Goal: Navigation & Orientation: Find specific page/section

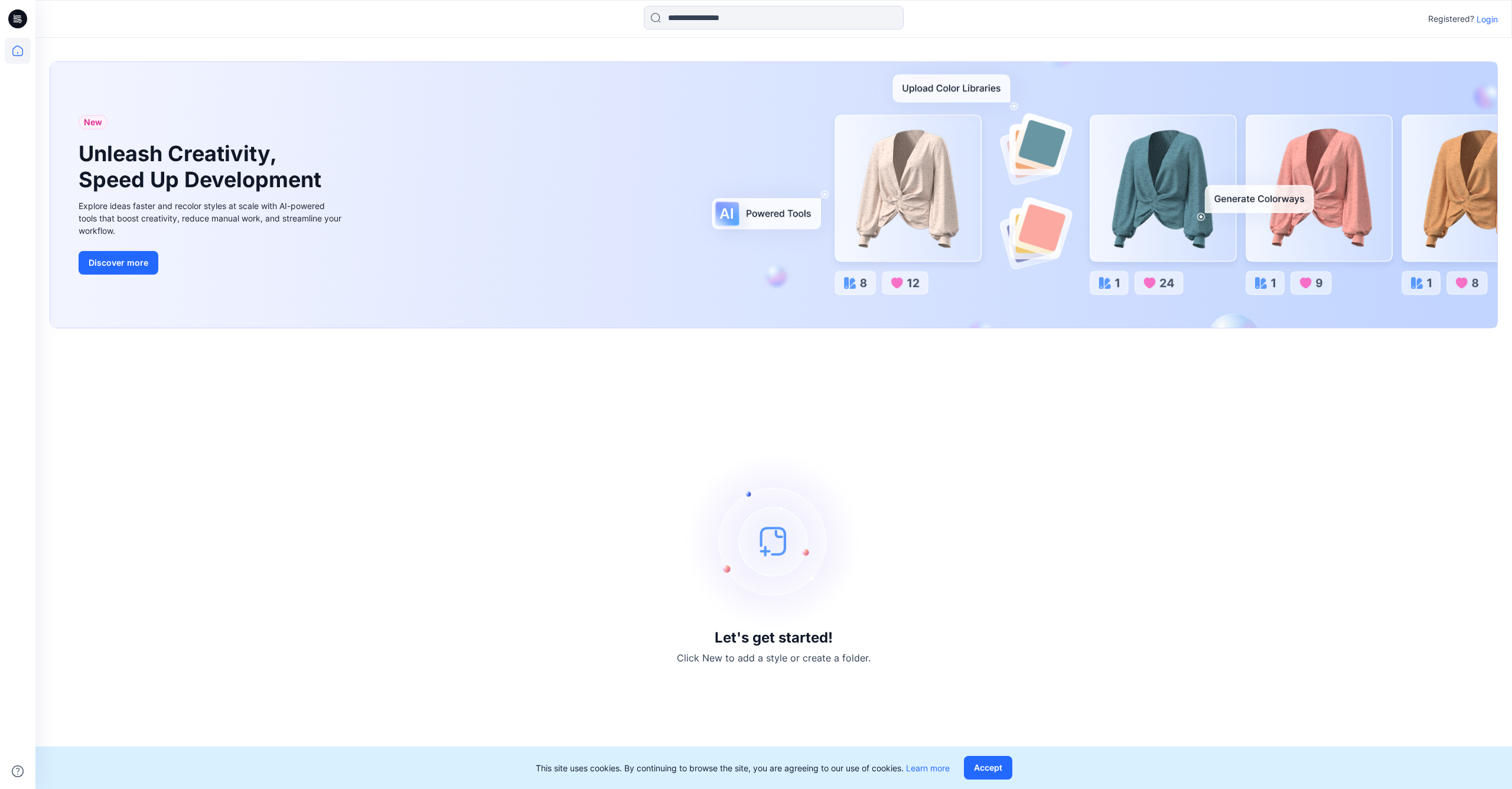
click at [1369, 17] on p "Login" at bounding box center [1487, 19] width 22 height 12
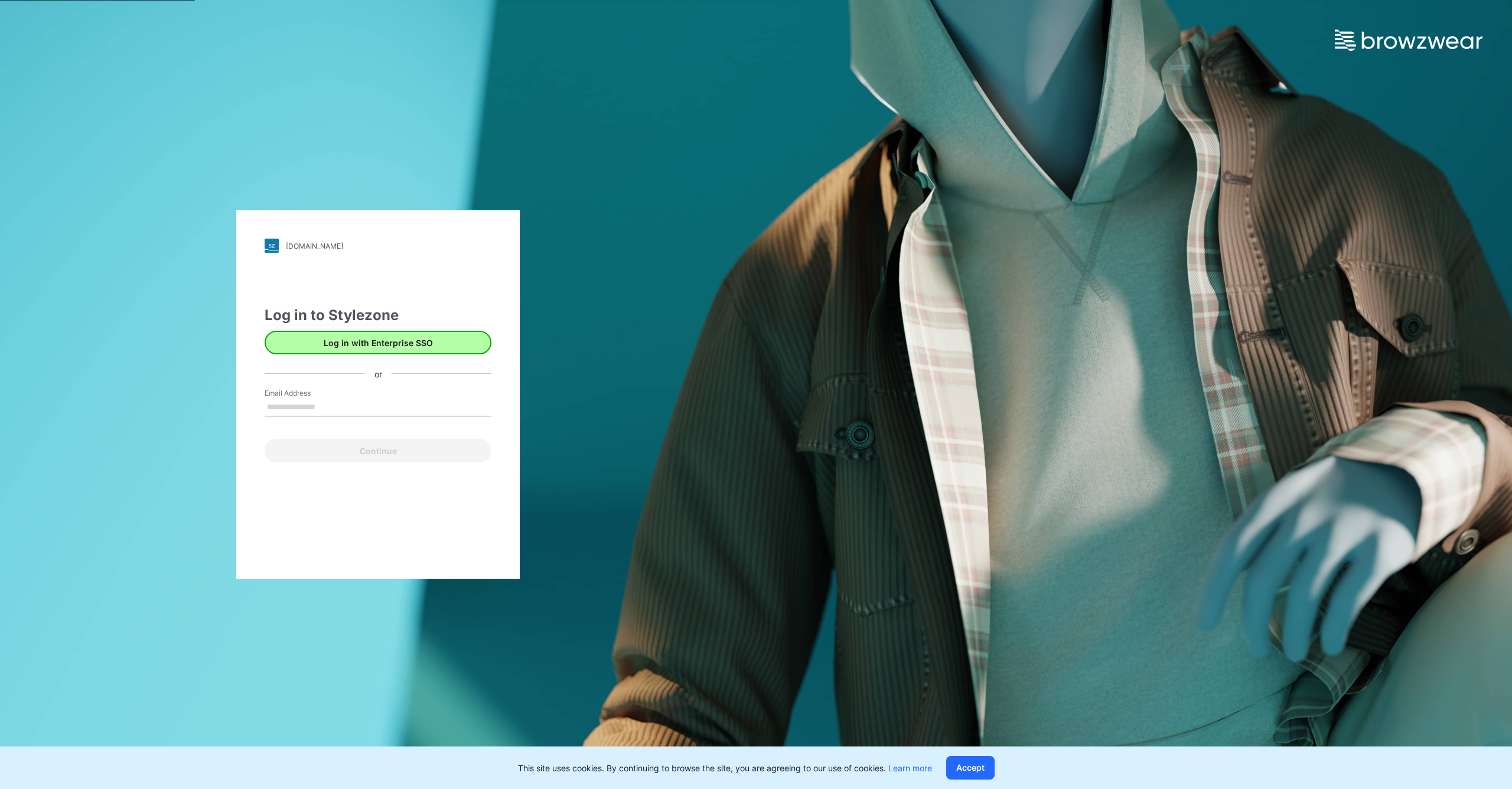
type input "**********"
click at [378, 451] on button "Continue" at bounding box center [378, 451] width 227 height 24
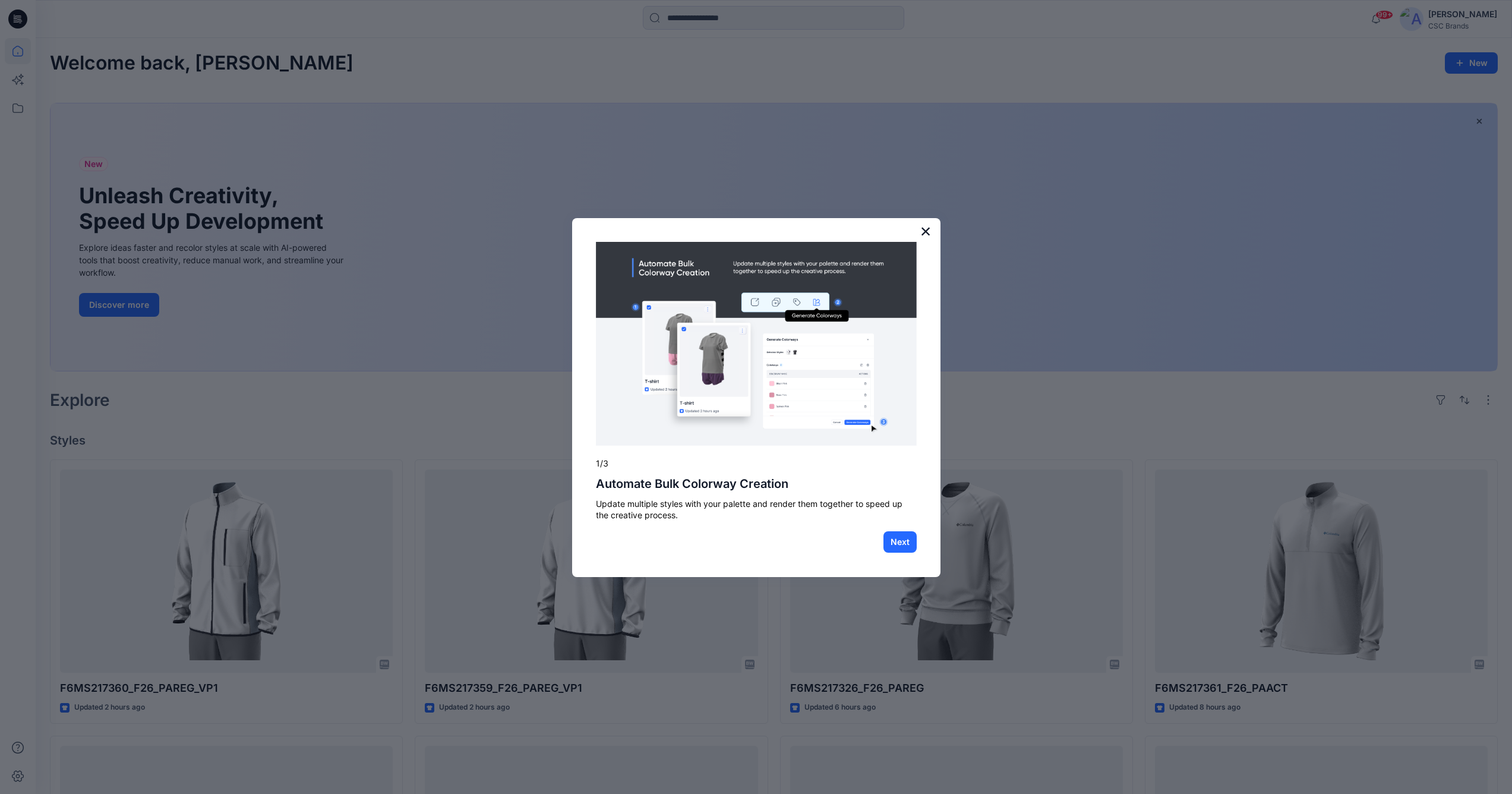
click at [928, 232] on button "×" at bounding box center [925, 231] width 11 height 19
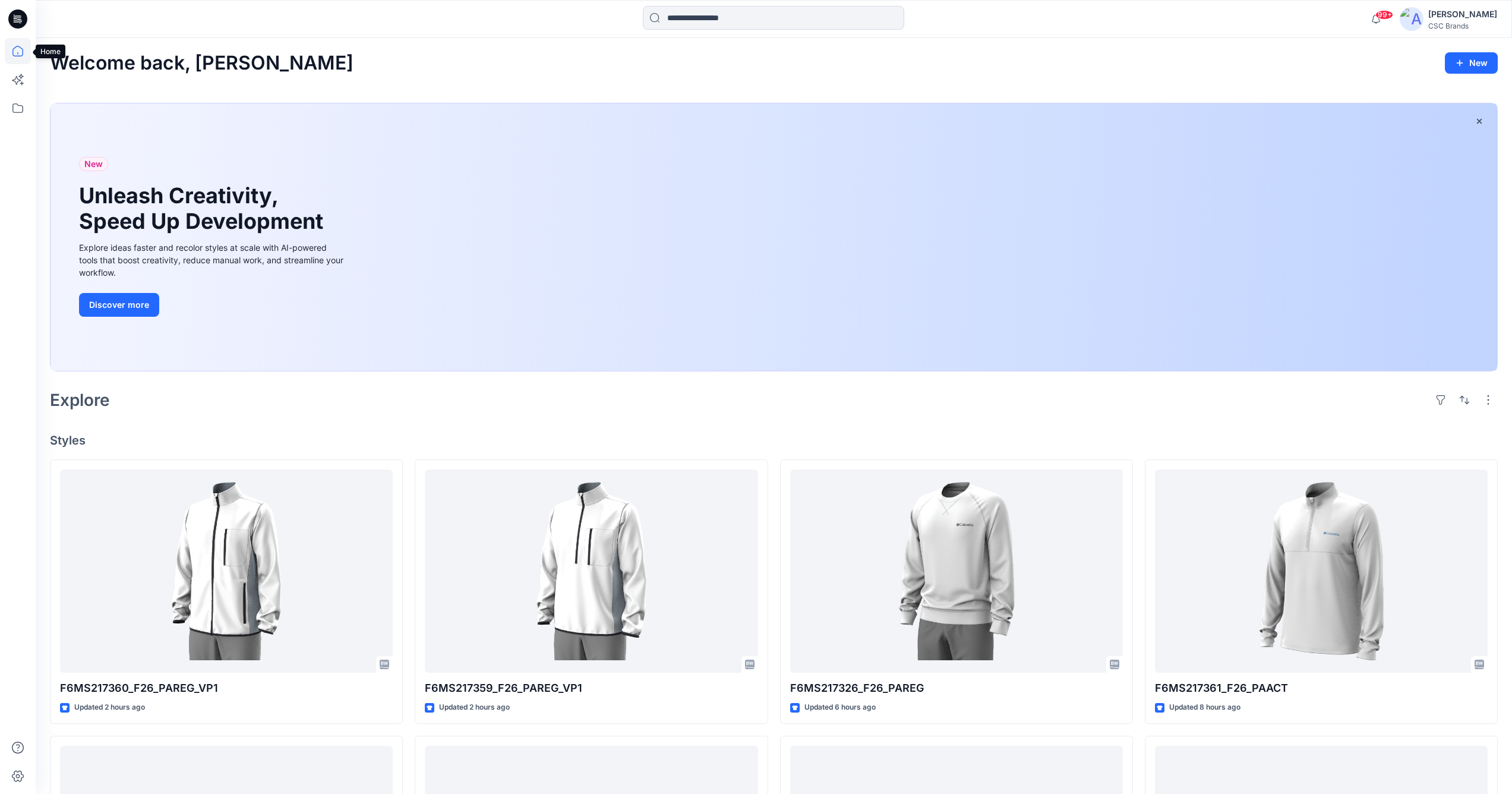
click at [18, 54] on icon at bounding box center [17, 51] width 26 height 26
click at [13, 110] on icon at bounding box center [17, 107] width 26 height 26
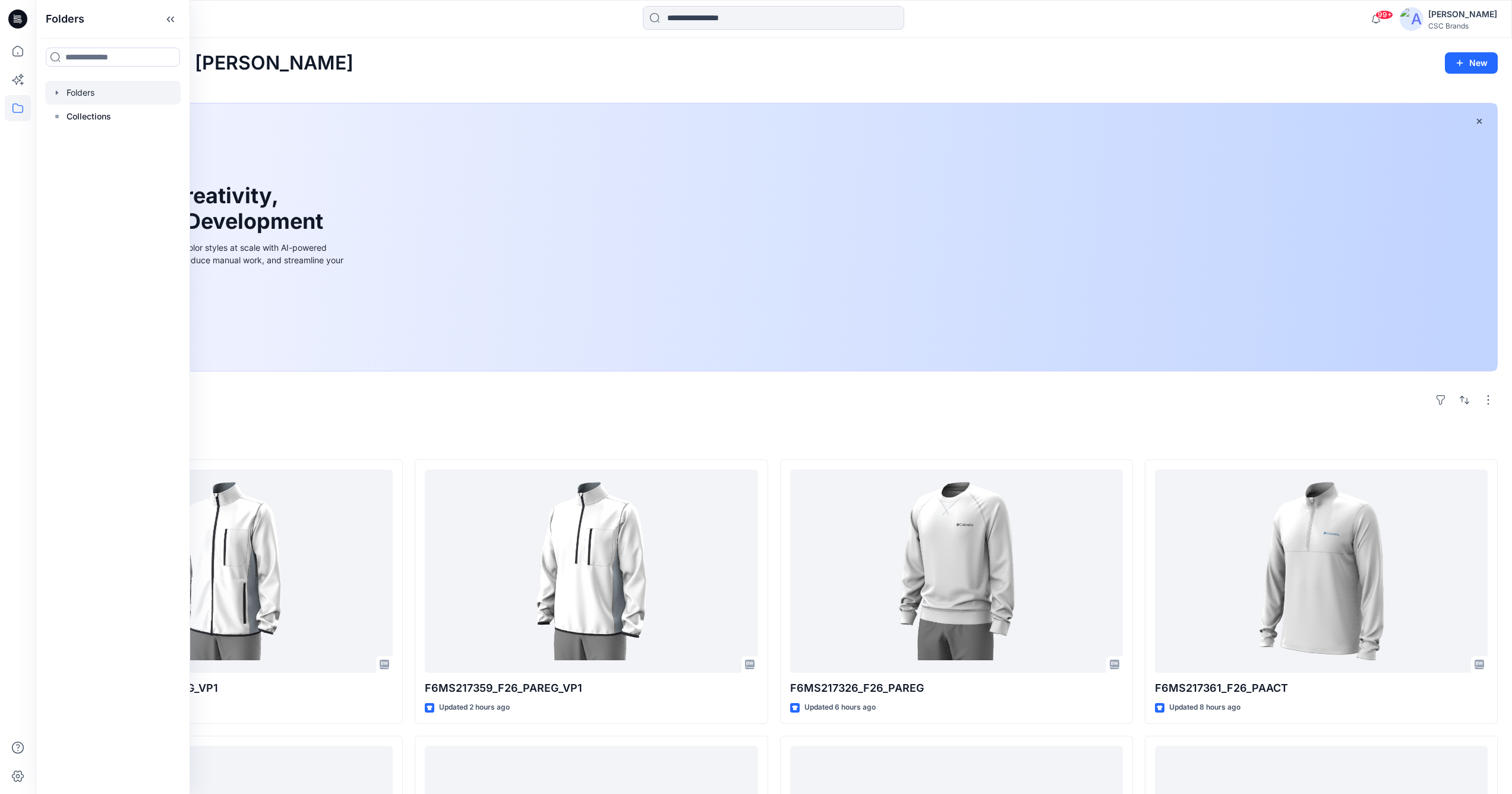
click at [82, 94] on div at bounding box center [113, 93] width 135 height 24
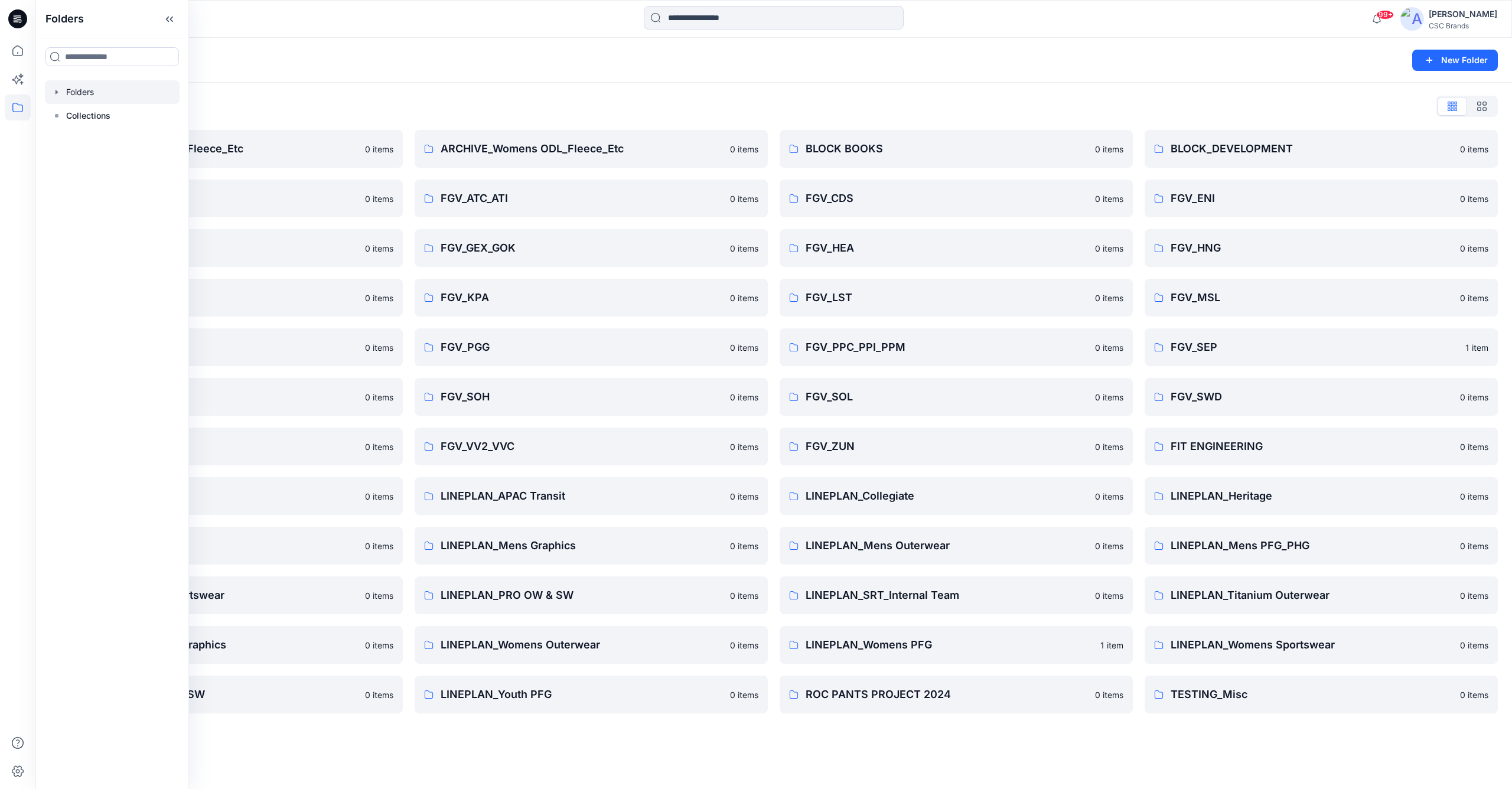
click at [55, 91] on icon "button" at bounding box center [57, 92] width 10 height 10
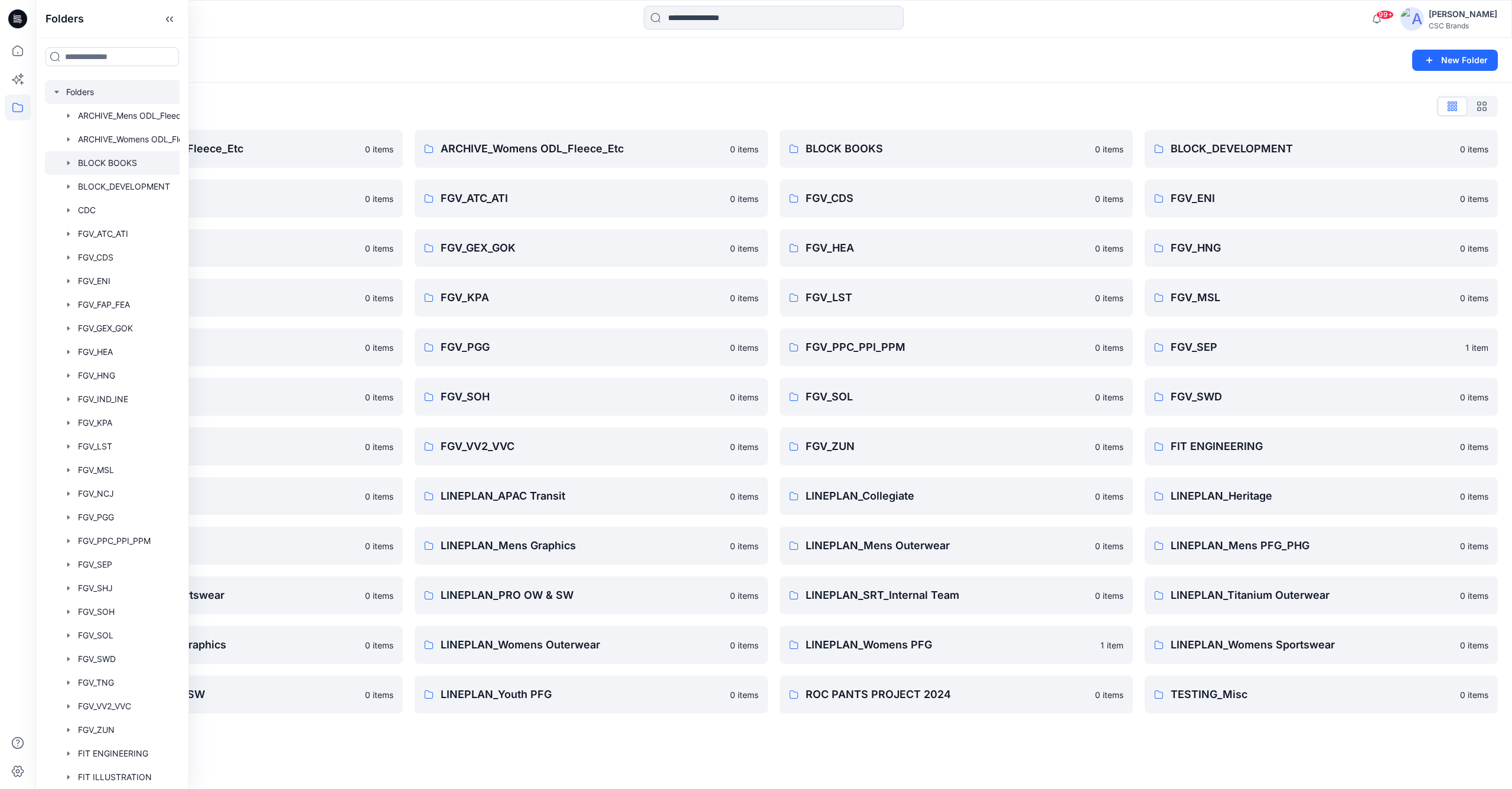
click at [107, 162] on div at bounding box center [128, 163] width 165 height 24
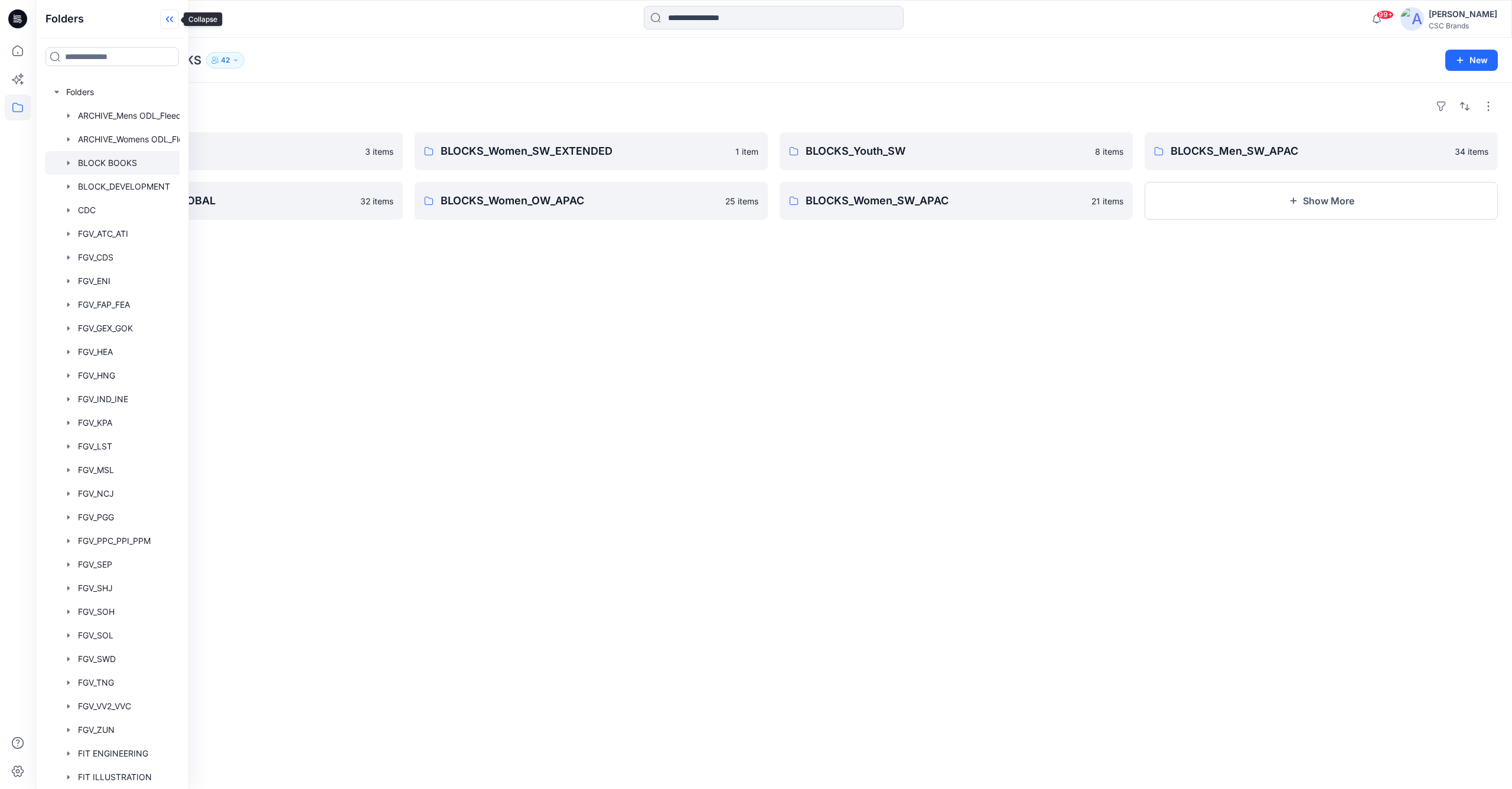
click at [173, 23] on icon at bounding box center [169, 19] width 19 height 19
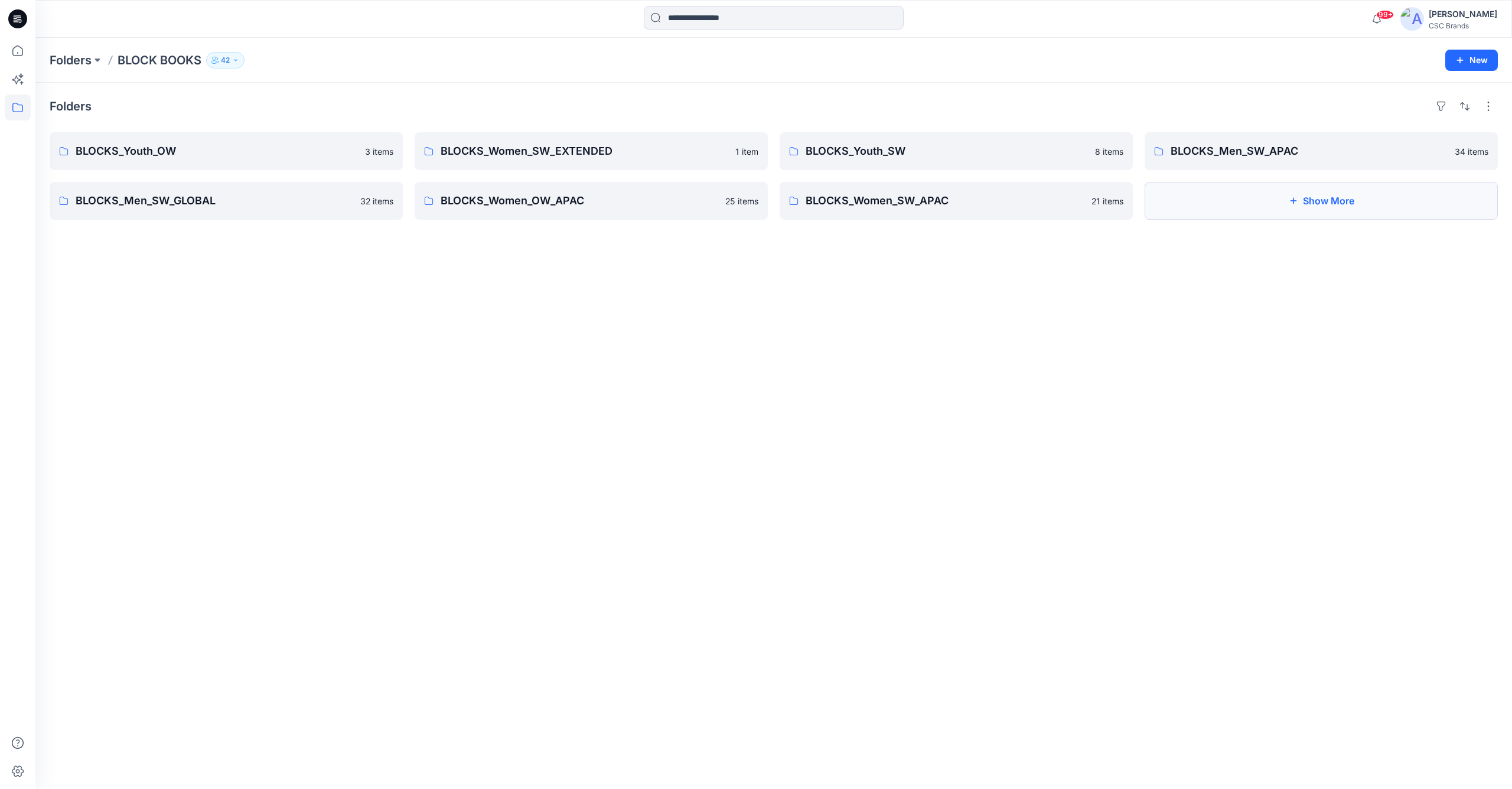
click at [1189, 209] on button "Show More" at bounding box center [1321, 200] width 353 height 38
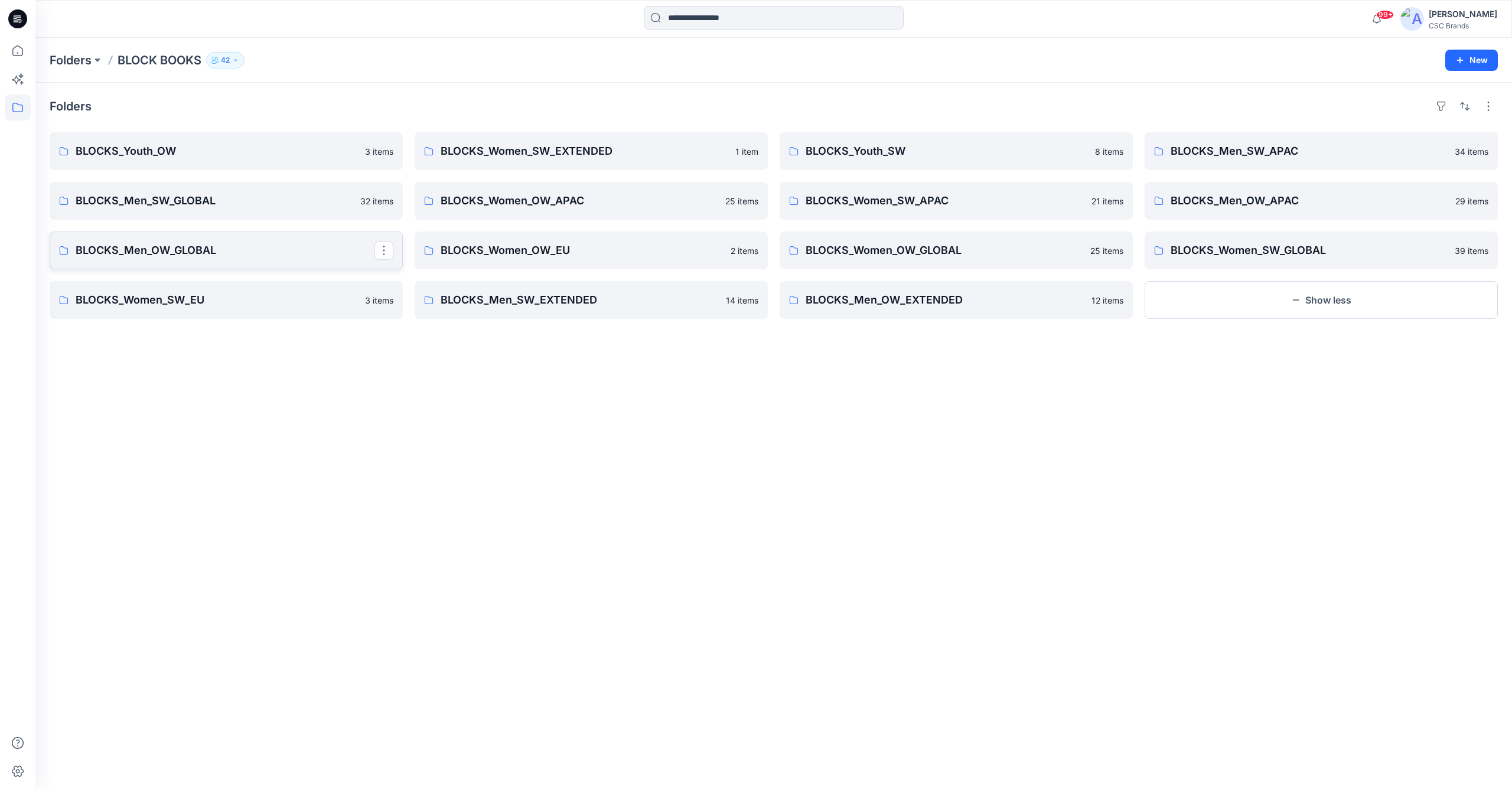
click at [230, 252] on p "BLOCKS_Men_OW_GLOBAL" at bounding box center [225, 250] width 299 height 17
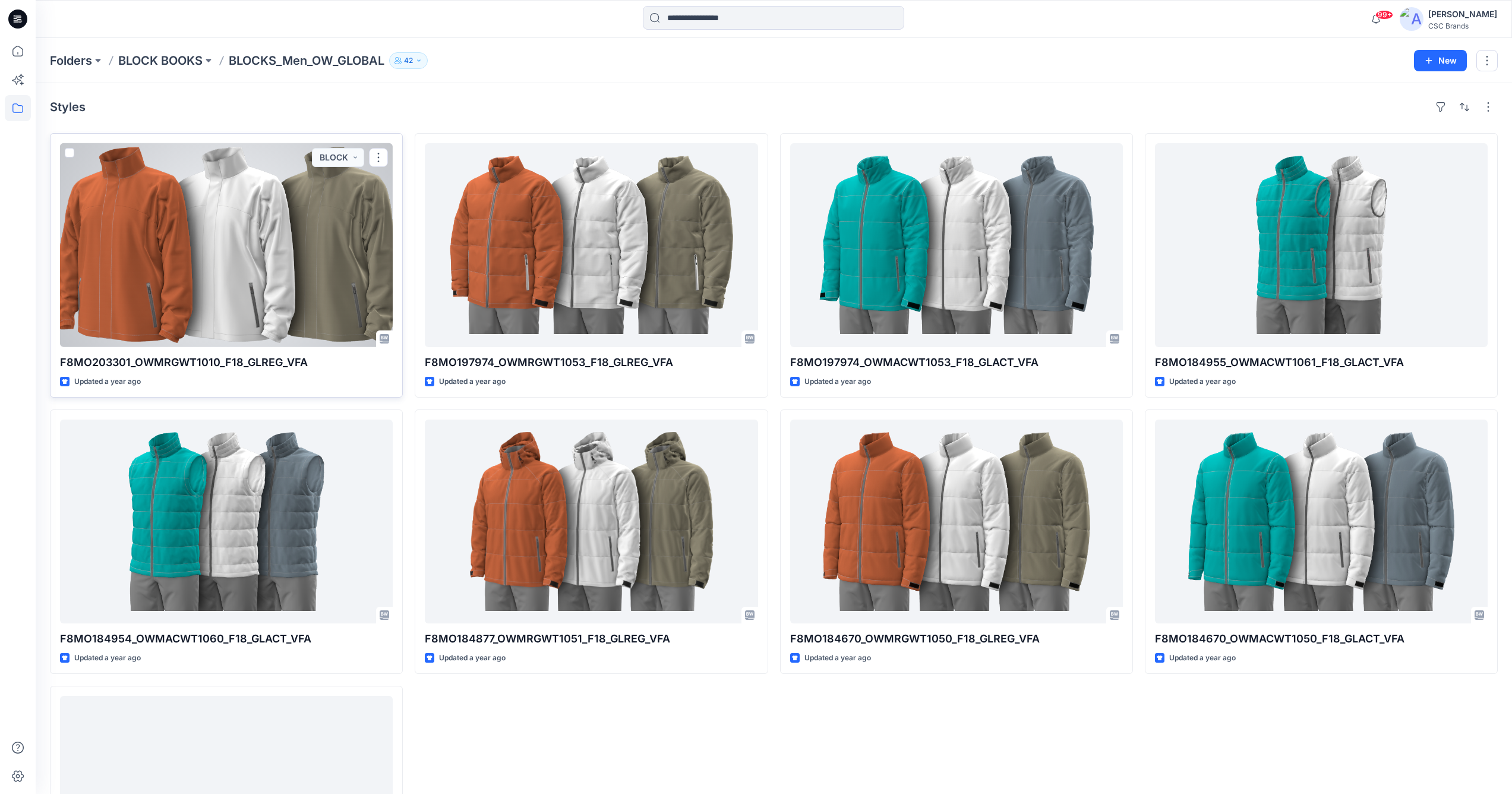
click at [176, 253] on div at bounding box center [226, 245] width 333 height 204
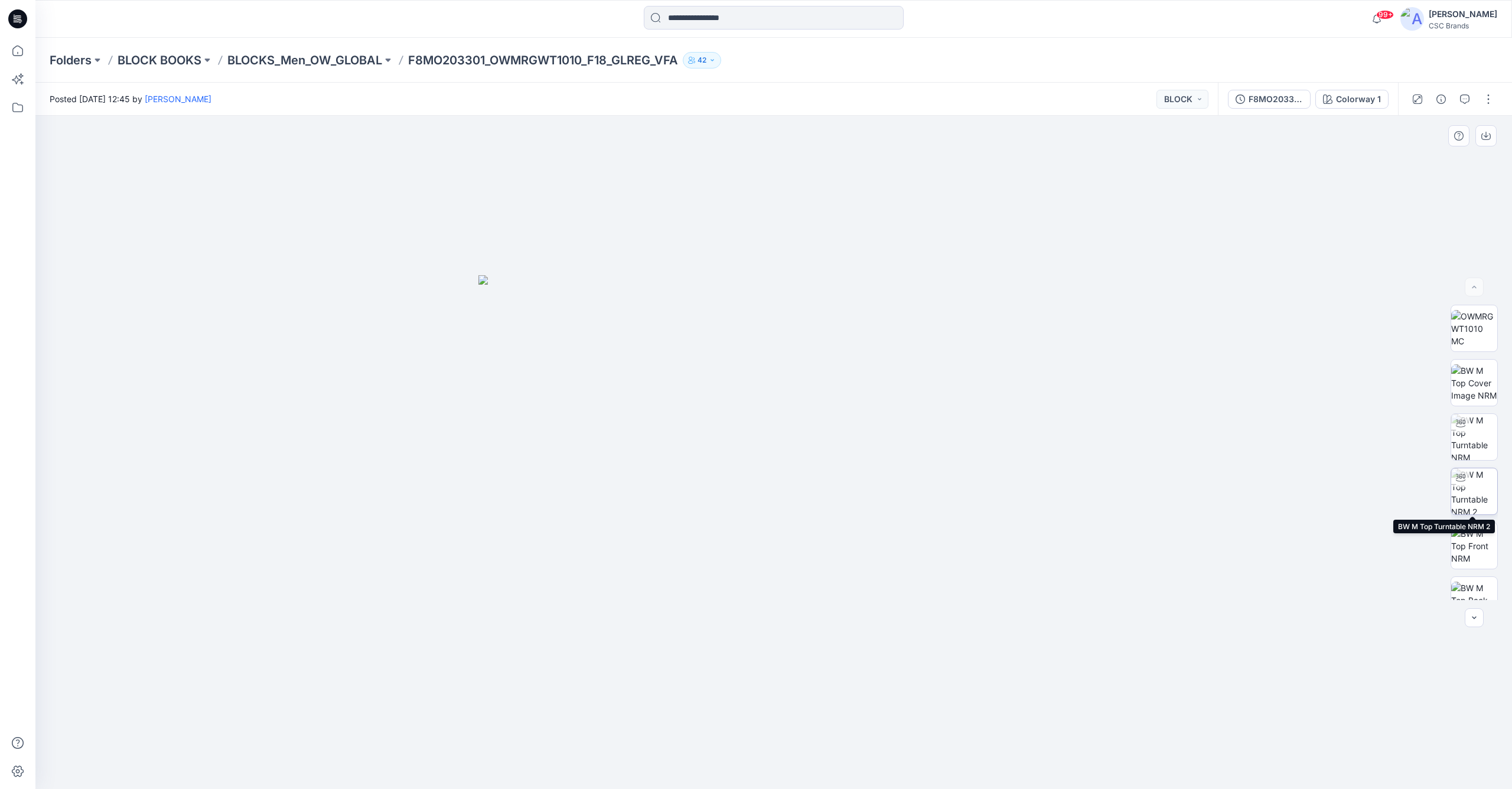
click at [1476, 491] on img at bounding box center [1475, 491] width 46 height 46
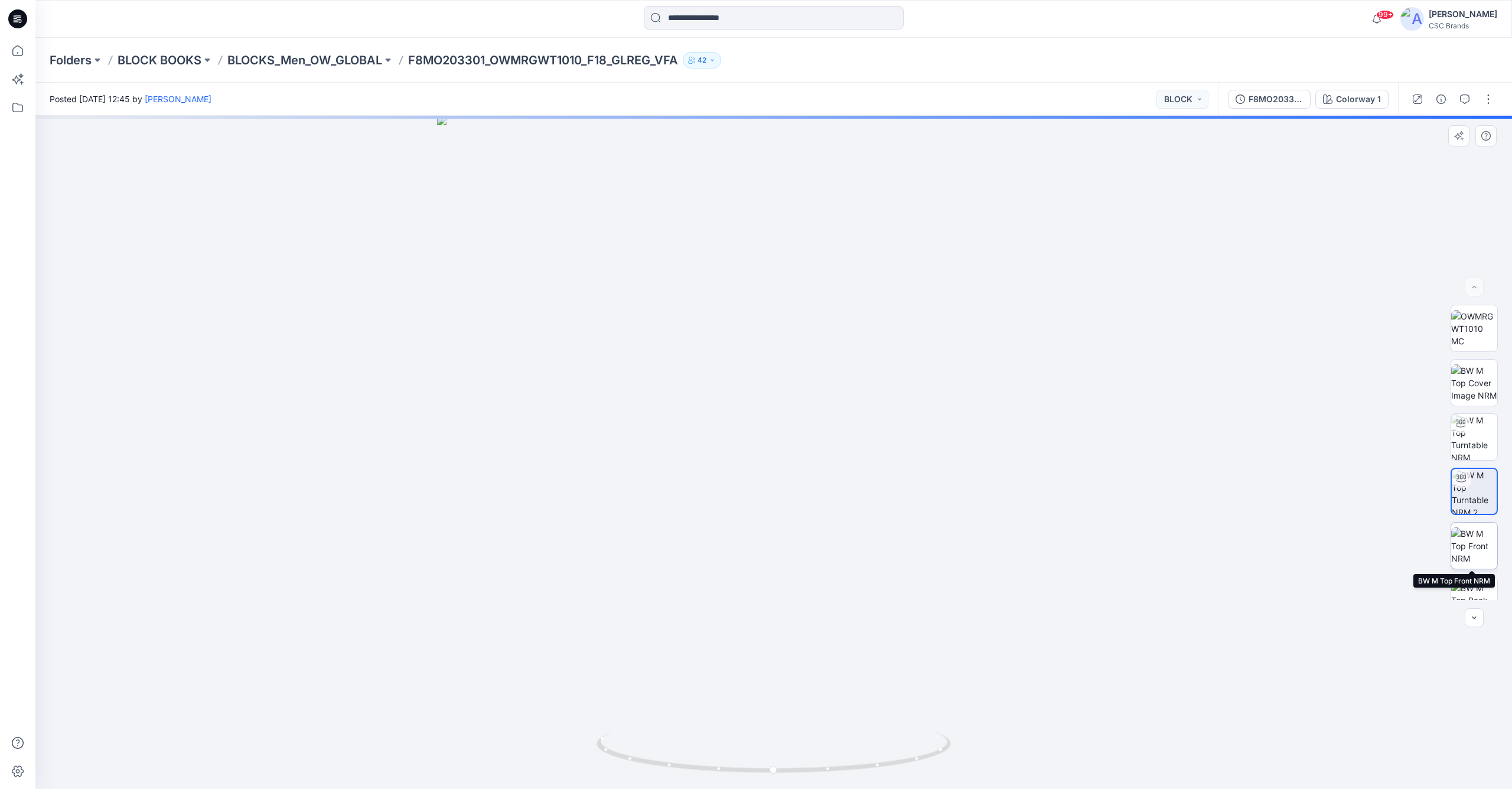
click at [1472, 540] on img at bounding box center [1475, 546] width 46 height 37
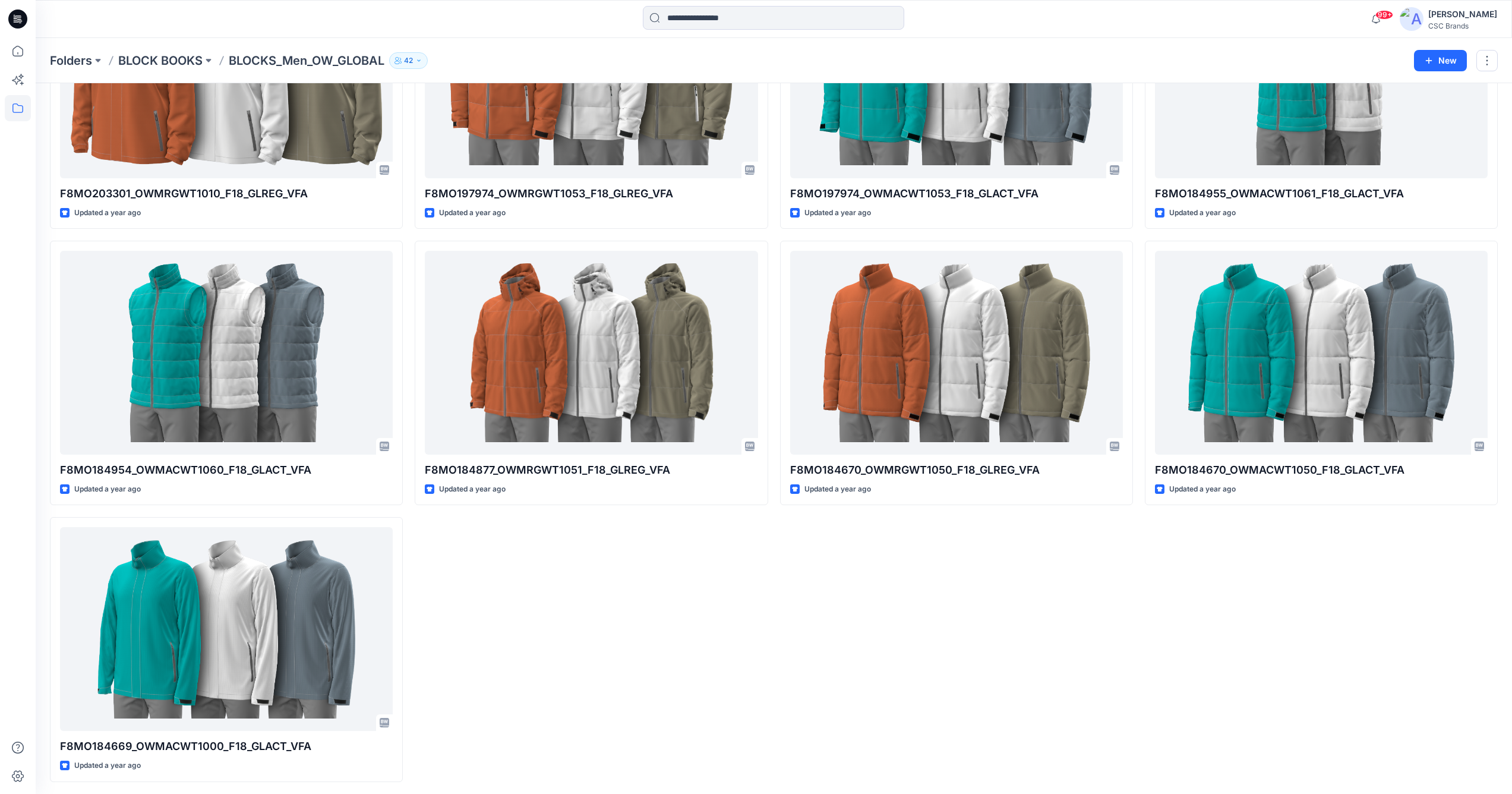
scroll to position [168, 0]
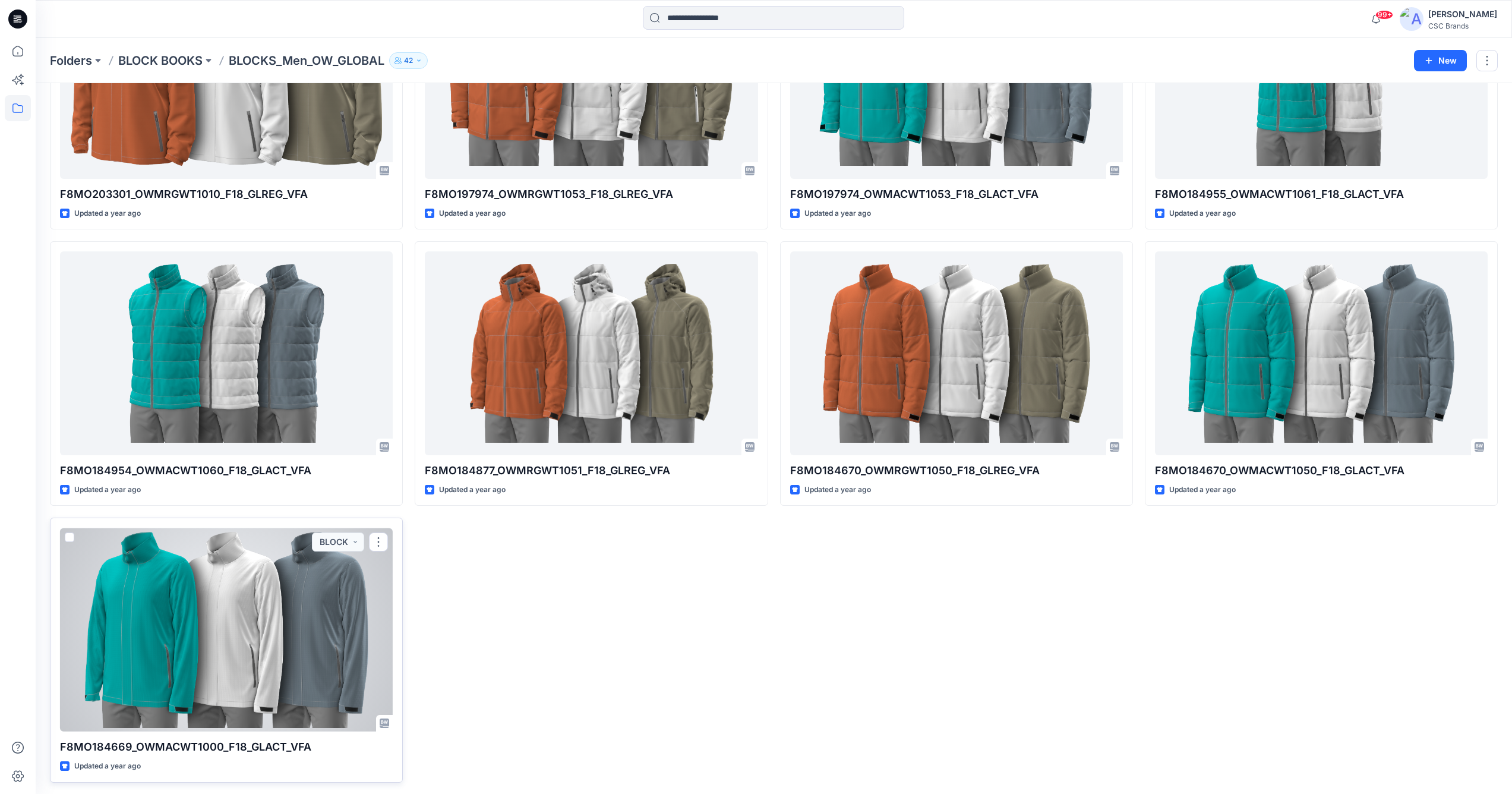
click at [335, 622] on div at bounding box center [226, 629] width 333 height 204
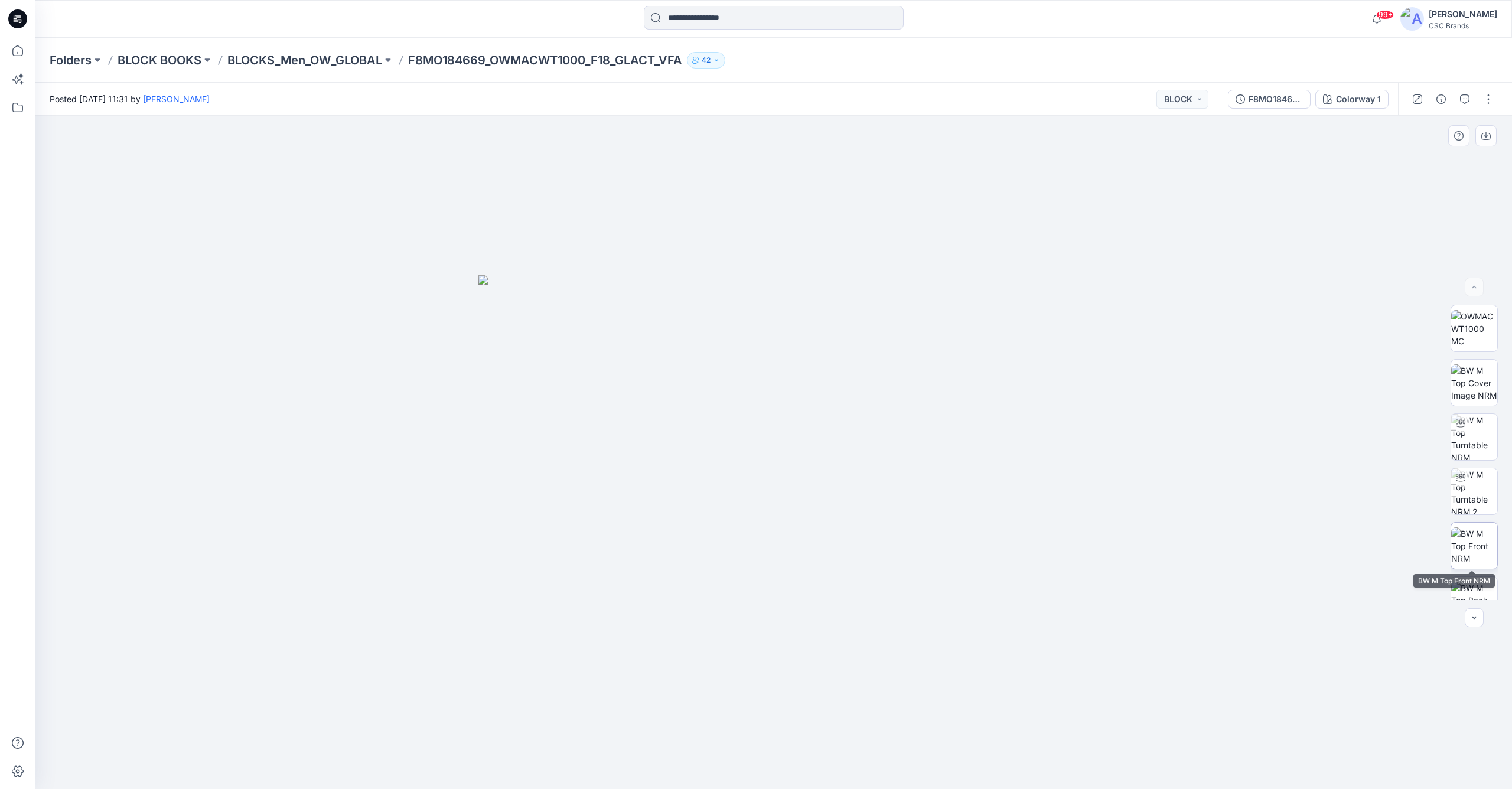
click at [1468, 544] on img at bounding box center [1475, 546] width 46 height 37
click at [1471, 521] on img at bounding box center [1475, 522] width 46 height 46
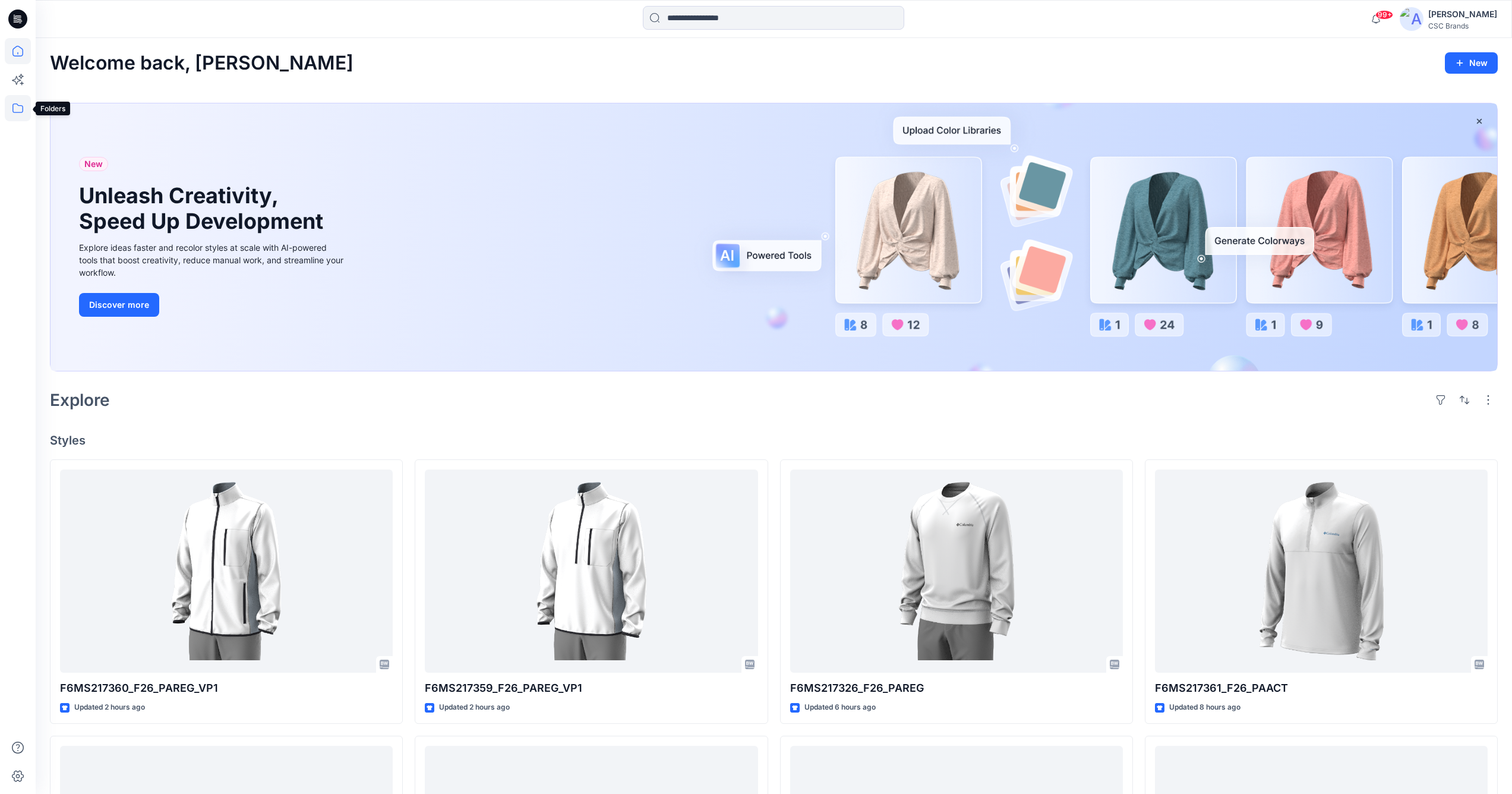
click at [15, 112] on icon at bounding box center [17, 107] width 26 height 26
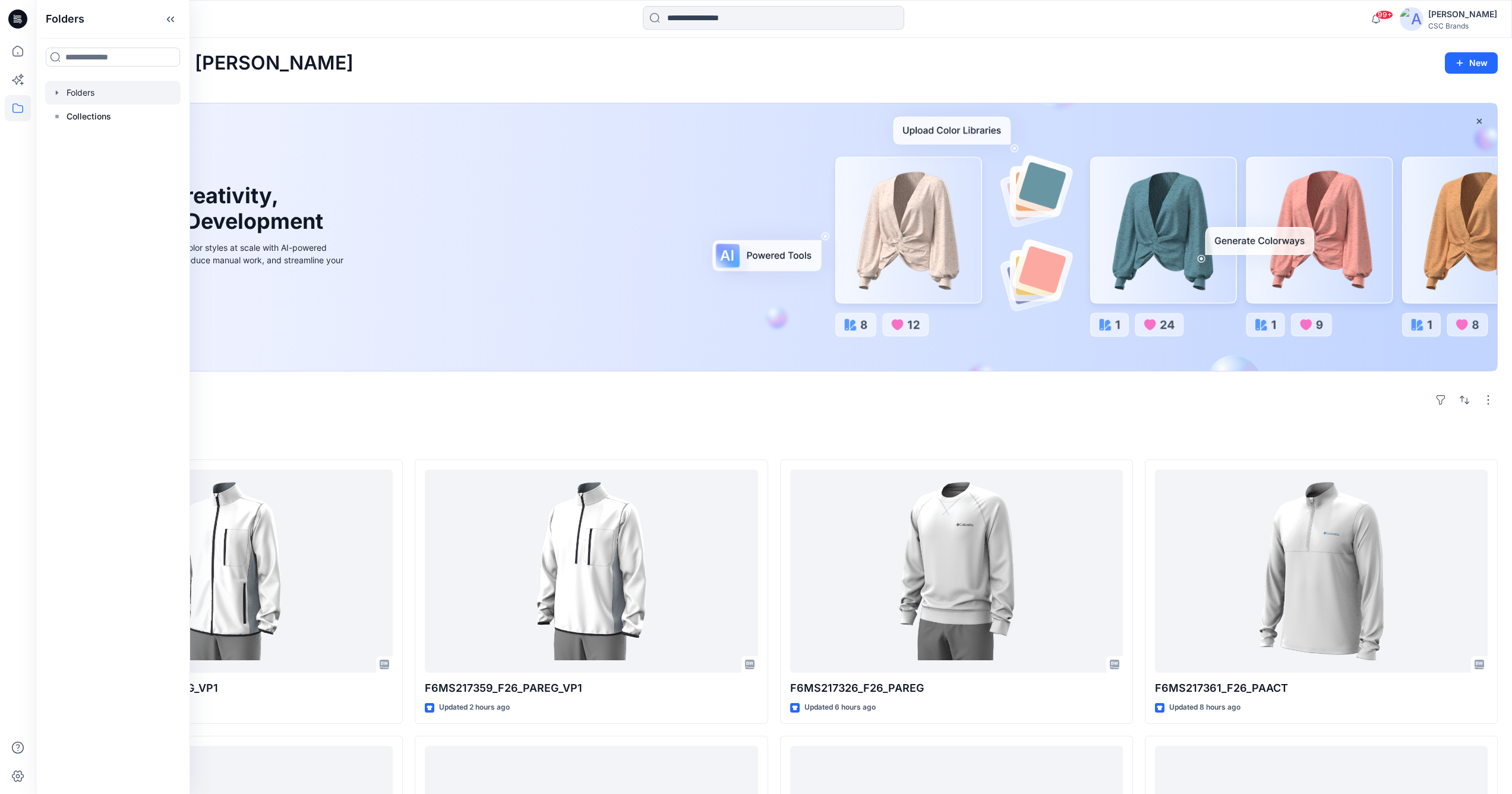
click at [56, 93] on icon "button" at bounding box center [56, 92] width 2 height 4
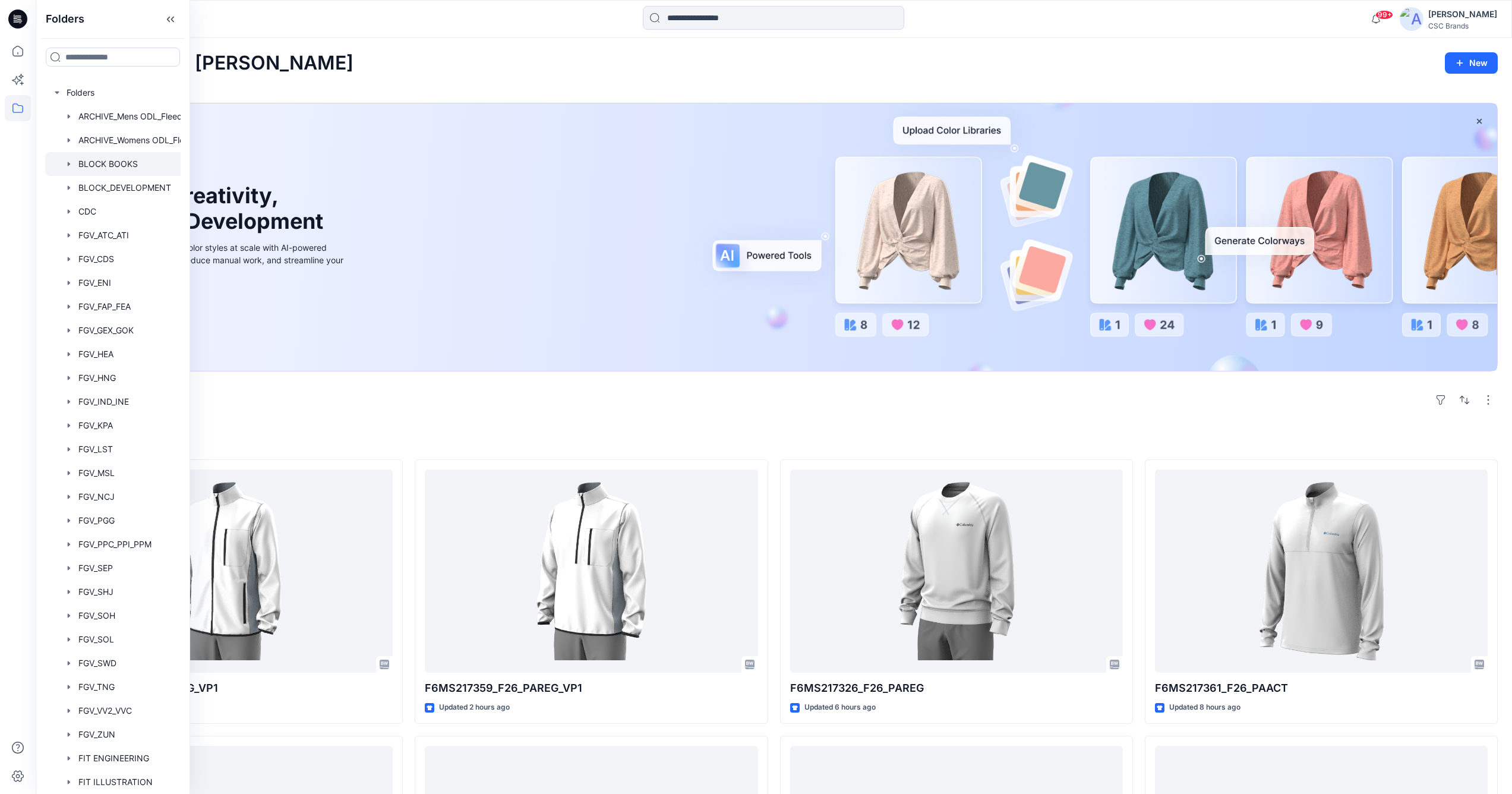
click at [112, 162] on div at bounding box center [128, 164] width 166 height 24
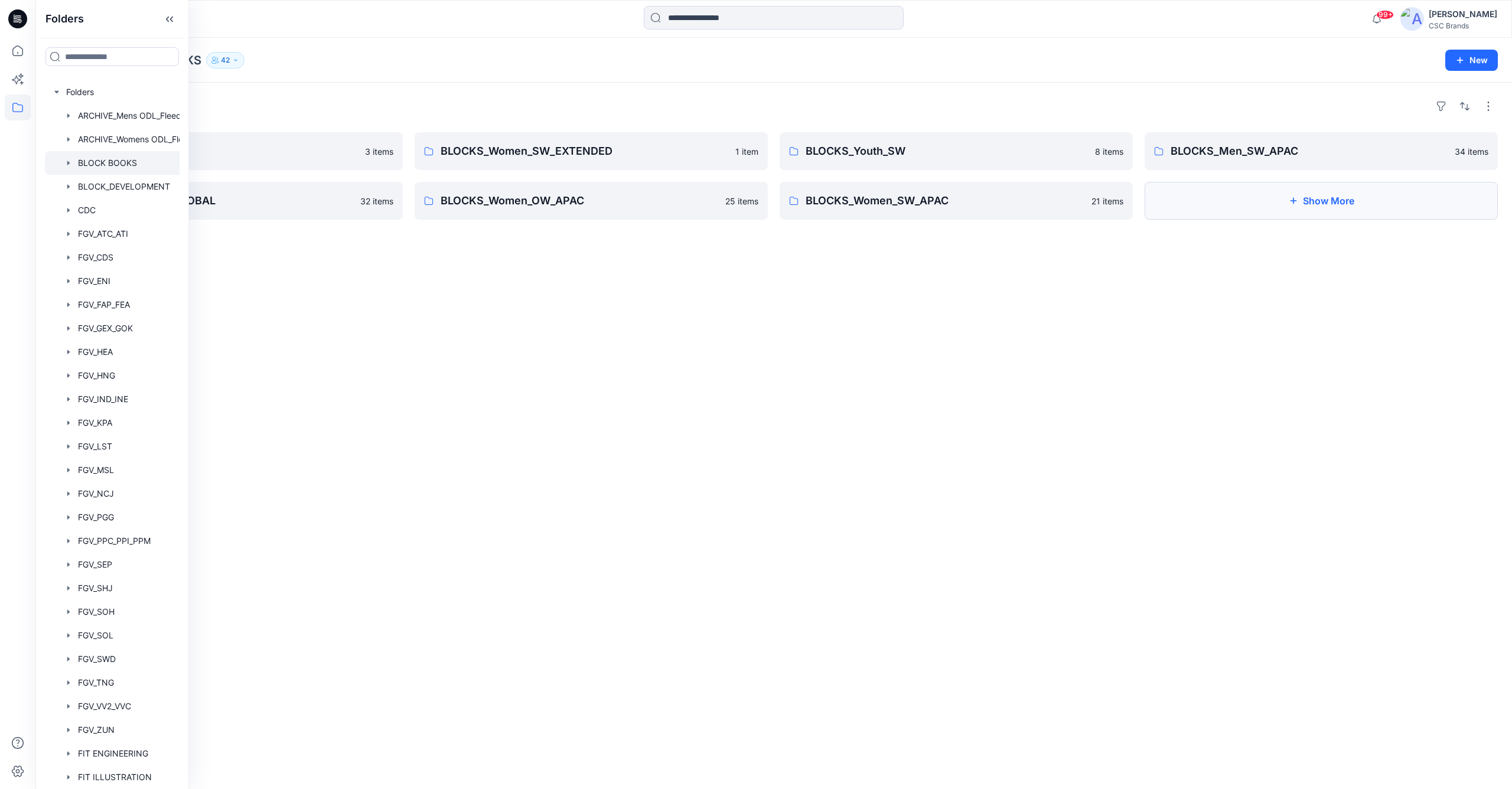
click at [1294, 202] on icon "button" at bounding box center [1294, 201] width 10 height 10
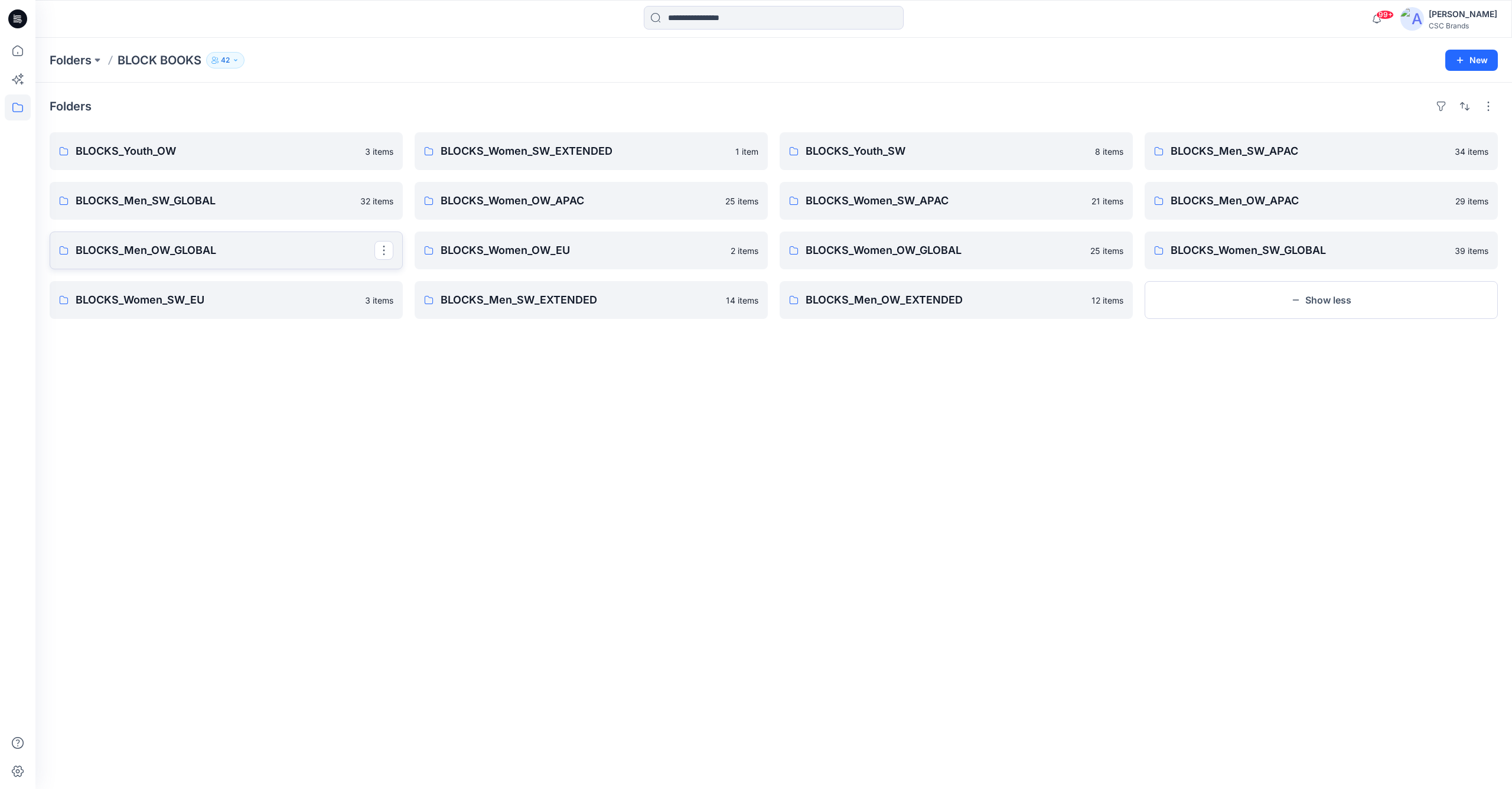
click at [271, 250] on p "BLOCKS_Men_OW_GLOBAL" at bounding box center [225, 250] width 299 height 17
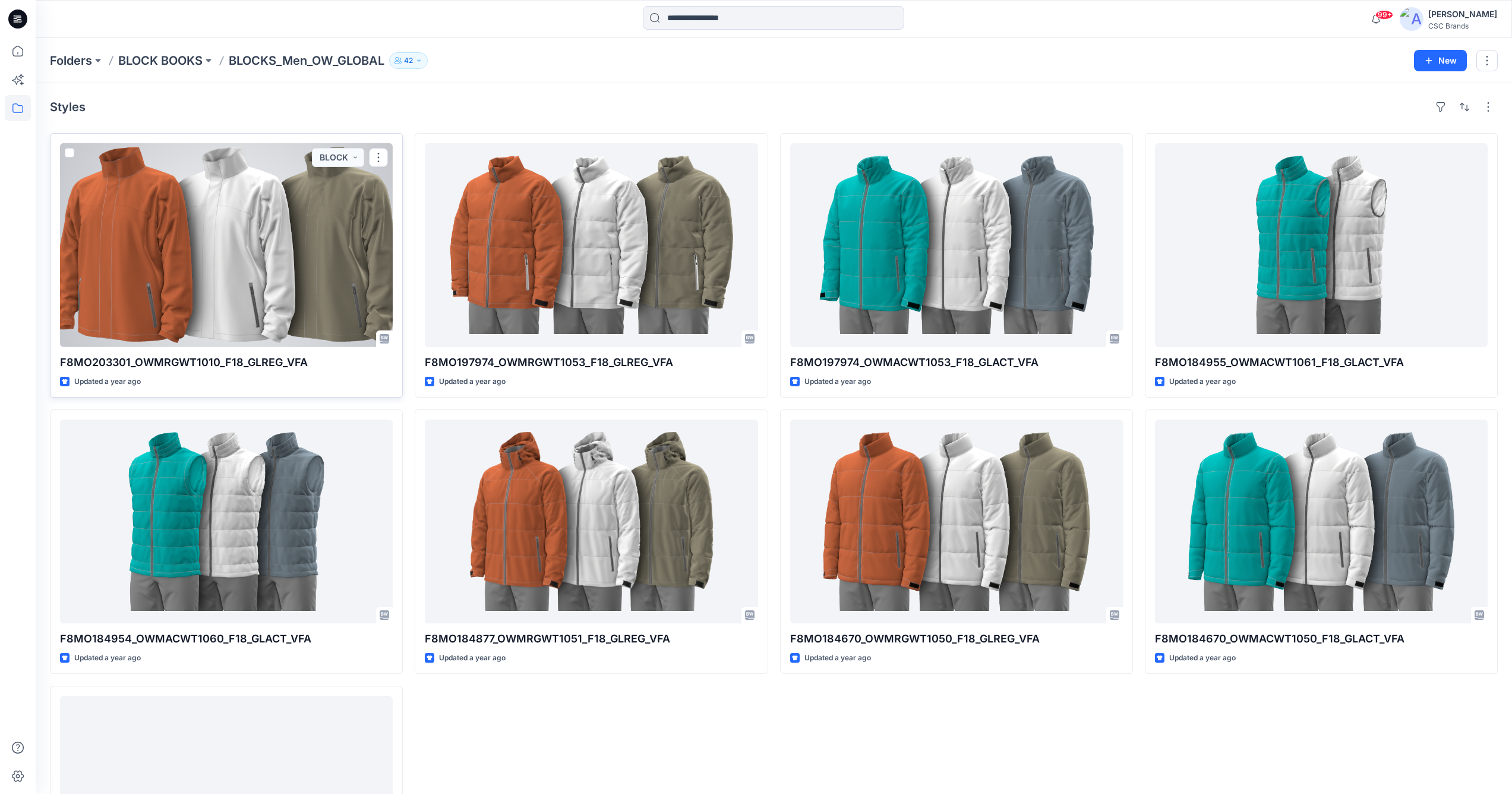
click at [263, 245] on div at bounding box center [226, 245] width 333 height 204
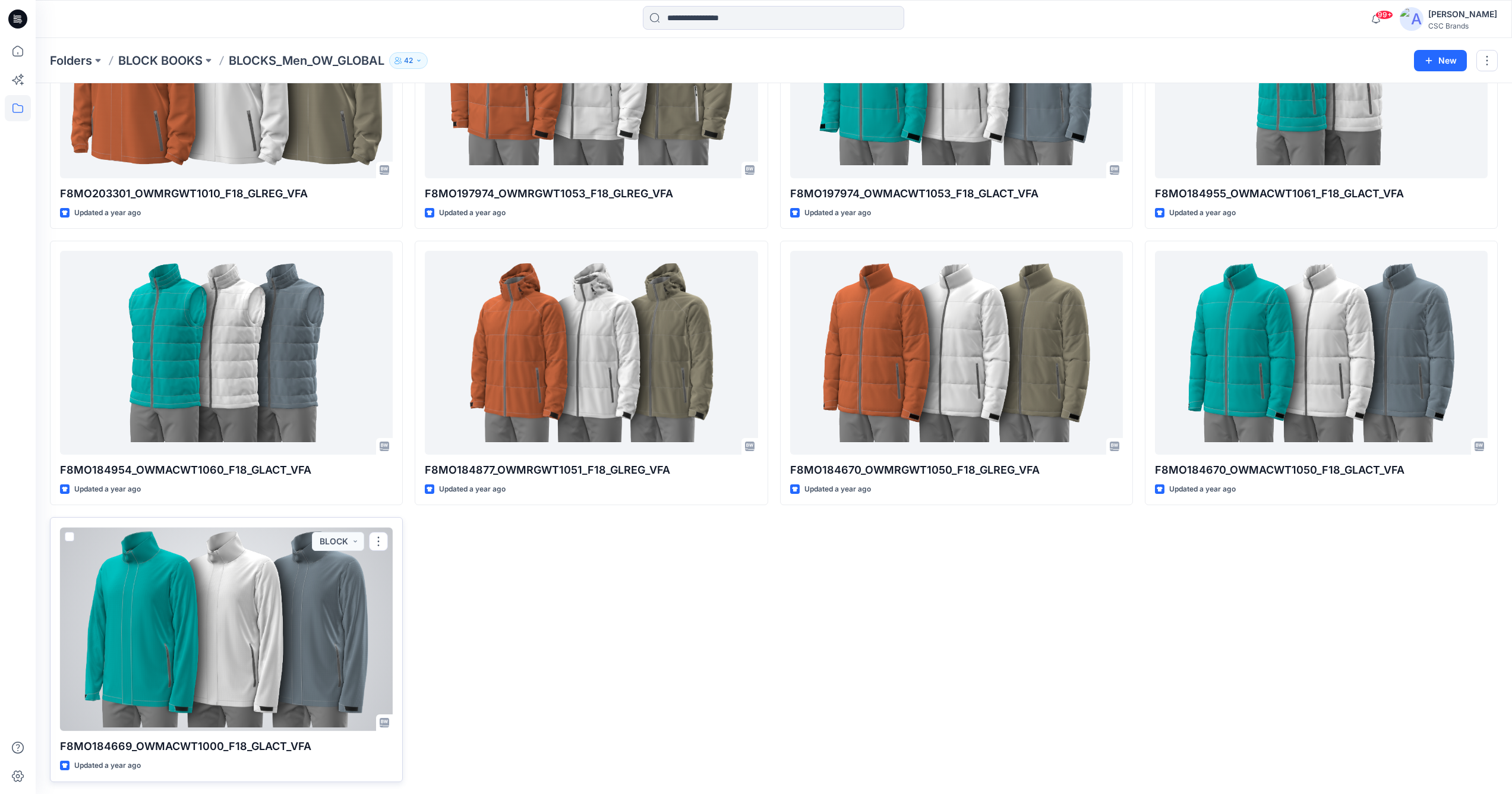
scroll to position [168, 0]
click at [216, 622] on div at bounding box center [226, 629] width 333 height 204
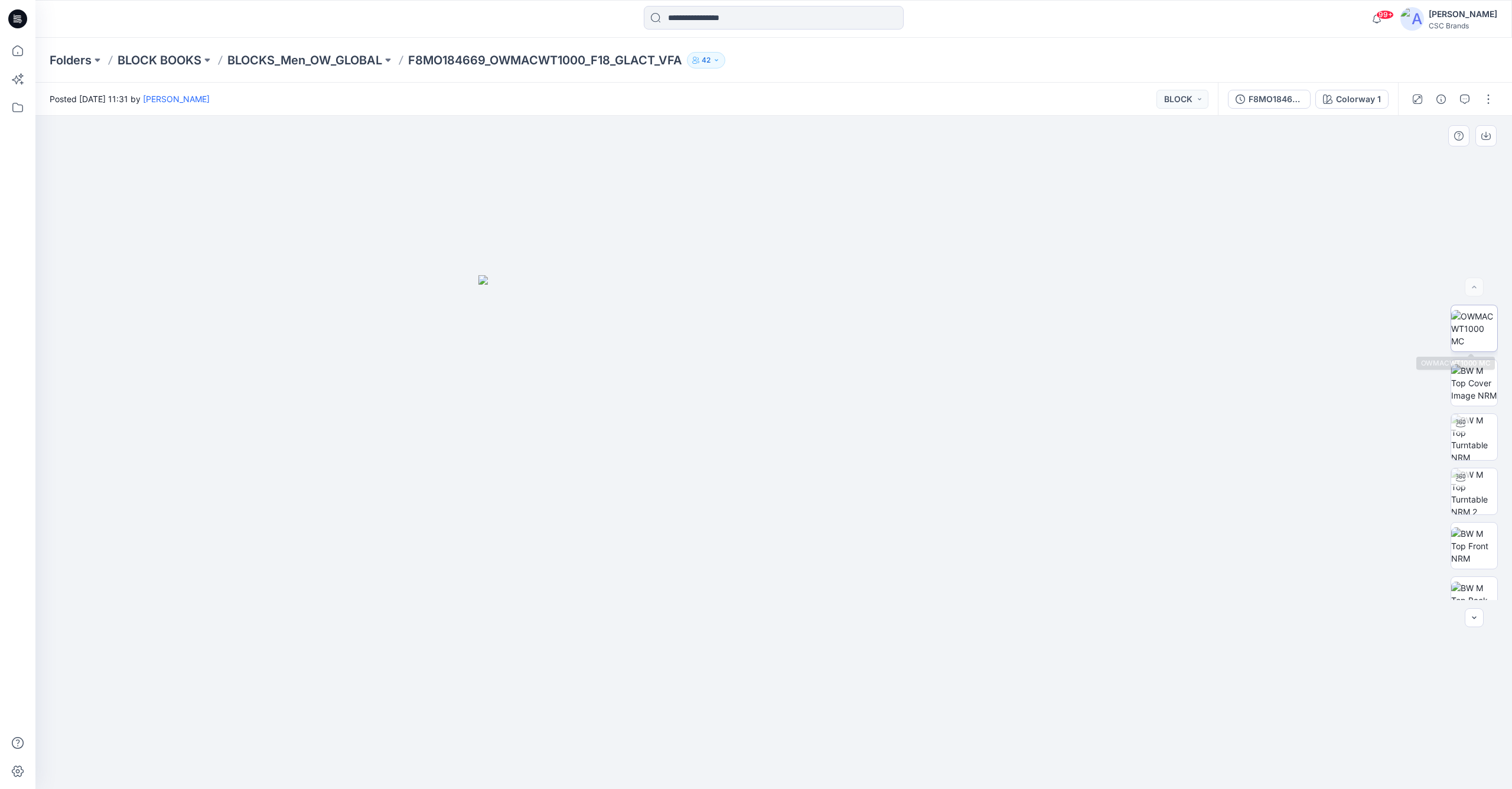
click at [1467, 321] on img at bounding box center [1475, 329] width 46 height 37
